Goal: Task Accomplishment & Management: Manage account settings

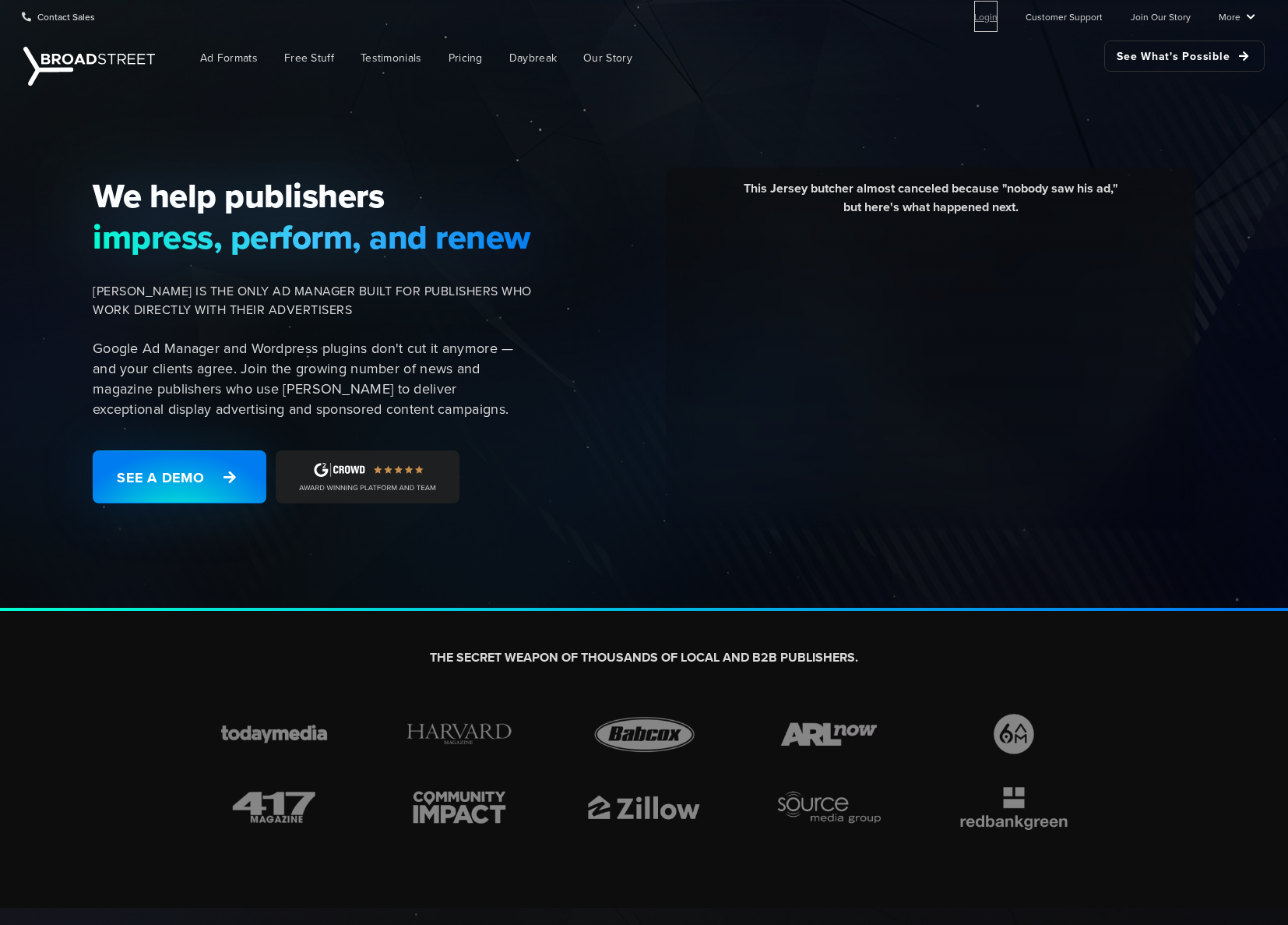
click at [993, 17] on link "Login" at bounding box center [986, 16] width 23 height 31
click at [976, 18] on ul "Login Customer Support Join Our Story More Resources Blog Partners Case Studies…" at bounding box center [1103, 16] width 307 height 31
click at [995, 12] on link "Login" at bounding box center [986, 16] width 23 height 31
